Goal: Task Accomplishment & Management: Manage account settings

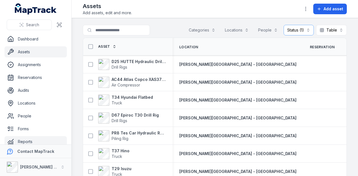
click at [36, 136] on link "Reports" at bounding box center [35, 141] width 62 height 11
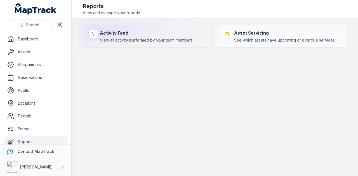
click at [132, 35] on strong "Activity Feed" at bounding box center [147, 33] width 94 height 7
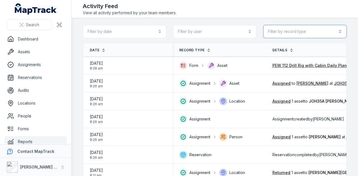
click at [303, 36] on button "Filter by record type" at bounding box center [305, 31] width 84 height 13
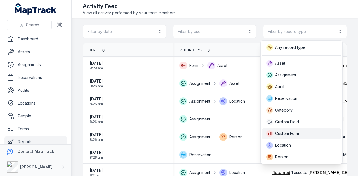
click at [290, 133] on span "Custom Form" at bounding box center [287, 134] width 24 height 6
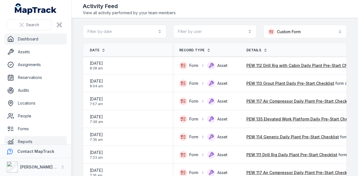
click at [38, 38] on link "Dashboard" at bounding box center [35, 39] width 62 height 11
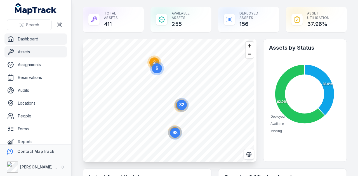
click at [41, 51] on link "Assets" at bounding box center [35, 51] width 62 height 11
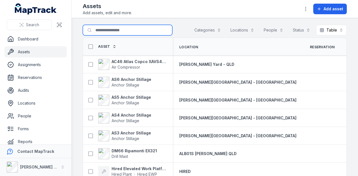
click at [116, 33] on input "Search for assets" at bounding box center [127, 30] width 89 height 11
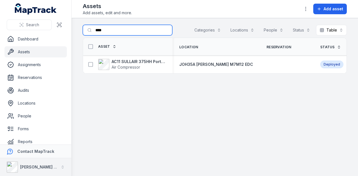
type input "****"
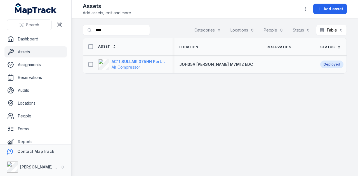
click at [150, 61] on strong "AC11 SULLAIR 375HH Portable Compressor" at bounding box center [139, 62] width 54 height 6
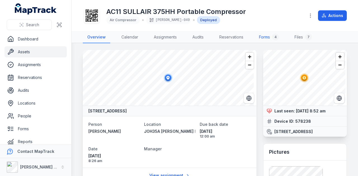
click at [265, 34] on link "Forms 4" at bounding box center [268, 38] width 29 height 12
click at [331, 18] on button "Actions" at bounding box center [332, 15] width 29 height 11
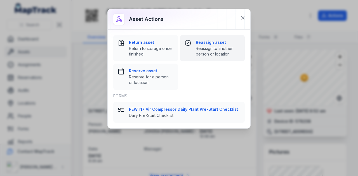
click at [209, 39] on button "Reassign asset Reassign to another person or location" at bounding box center [212, 48] width 65 height 26
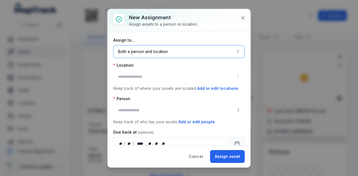
click at [155, 54] on button "Both a person and location ****" at bounding box center [178, 51] width 131 height 13
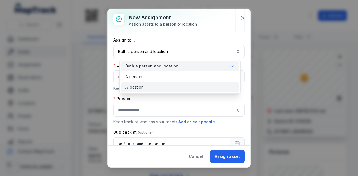
click at [150, 88] on div "A location" at bounding box center [179, 88] width 109 height 6
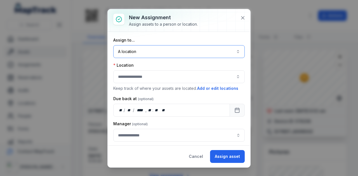
click at [145, 80] on button "button" at bounding box center [178, 76] width 131 height 13
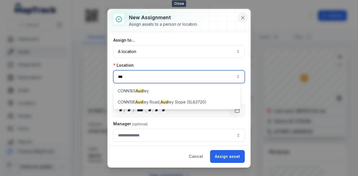
type input "***"
click at [244, 15] on icon at bounding box center [243, 18] width 6 height 6
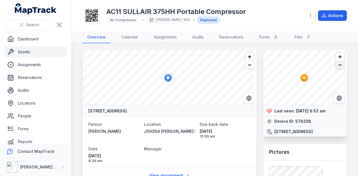
click at [338, 68] on span "Zoom out" at bounding box center [340, 65] width 8 height 8
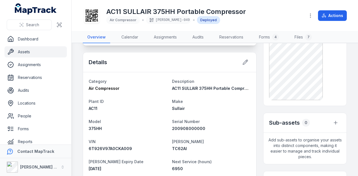
scroll to position [138, 0]
click at [40, 56] on link "Assets" at bounding box center [35, 51] width 62 height 11
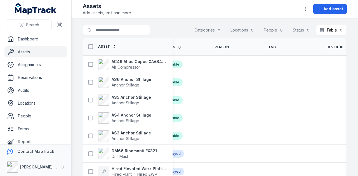
click at [173, 40] on th "Status" at bounding box center [181, 47] width 54 height 18
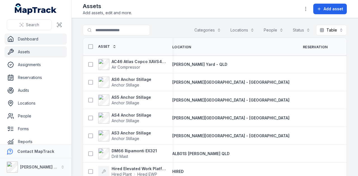
click at [41, 43] on link "Dashboard" at bounding box center [35, 39] width 62 height 11
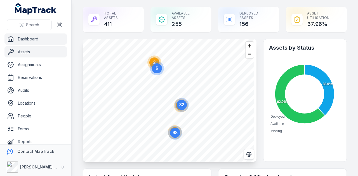
click at [43, 52] on link "Assets" at bounding box center [35, 51] width 62 height 11
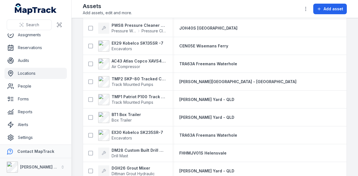
scroll to position [32, 0]
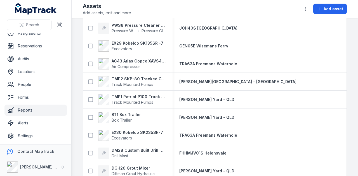
click at [37, 109] on link "Reports" at bounding box center [35, 110] width 62 height 11
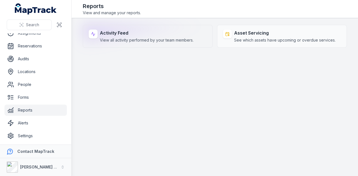
click at [128, 40] on span "View all activity performed by your team members." at bounding box center [147, 40] width 94 height 6
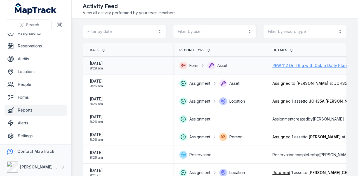
click at [301, 63] on link "PEW 112 Drill Rig with Cabin Daily Plant Pre-Start Checklist" at bounding box center [329, 66] width 114 height 6
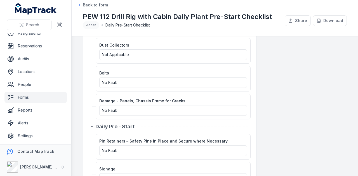
scroll to position [569, 0]
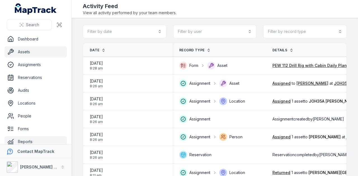
click at [43, 57] on link "Assets" at bounding box center [35, 51] width 62 height 11
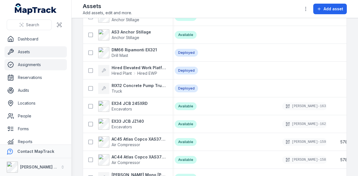
scroll to position [72, 0]
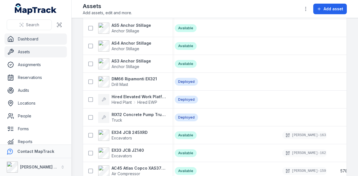
click at [36, 40] on link "Dashboard" at bounding box center [35, 39] width 62 height 11
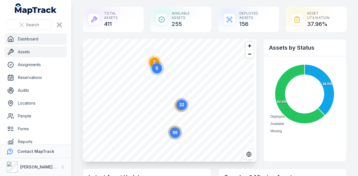
click at [31, 56] on link "Assets" at bounding box center [35, 51] width 62 height 11
